Goal: Task Accomplishment & Management: Complete application form

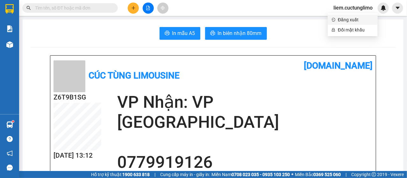
click at [362, 18] on span "Đăng xuất" at bounding box center [356, 19] width 36 height 7
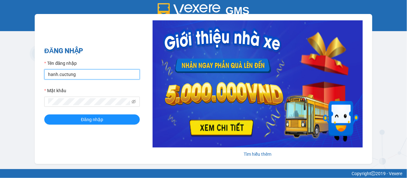
click at [52, 77] on input "hanh.cuctung" at bounding box center [92, 74] width 96 height 10
click at [87, 74] on input "lua.cuctung" at bounding box center [92, 74] width 96 height 10
type input "lua.cuctunglimo"
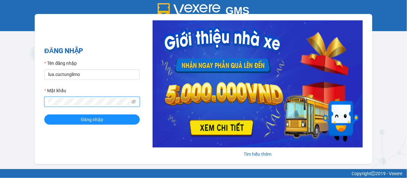
click at [44, 115] on button "Đăng nhập" at bounding box center [92, 120] width 96 height 10
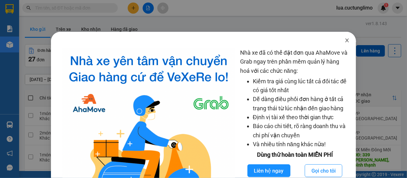
click at [348, 39] on span "Close" at bounding box center [347, 41] width 18 height 18
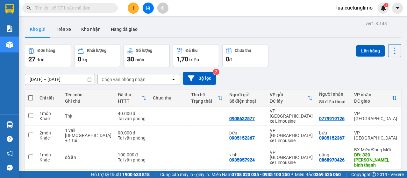
drag, startPoint x: 346, startPoint y: 41, endPoint x: 131, endPoint y: 0, distance: 218.9
click at [345, 41] on body "Kết quả tìm kiếm ( 0 ) Bộ lọc No Data lua.cuctunglimo 1 Báo cáo Báo cáo chi tiế…" at bounding box center [203, 89] width 407 height 178
click at [105, 5] on input "text" at bounding box center [72, 7] width 75 height 7
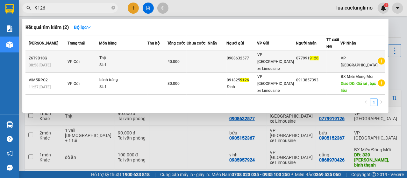
type input "9126"
click at [197, 60] on td at bounding box center [197, 62] width 21 height 22
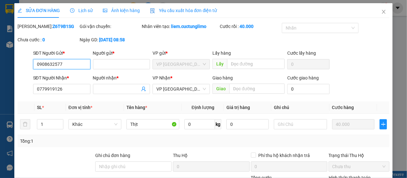
type input "0908632577"
type input "0779919126"
type input "40.000"
click at [381, 12] on icon "close" at bounding box center [383, 11] width 5 height 5
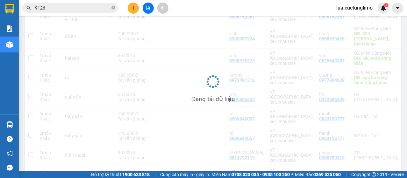
scroll to position [121, 0]
